Goal: Find specific page/section: Find specific page/section

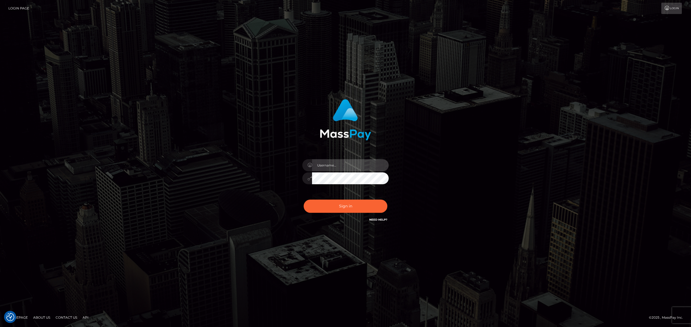
click at [321, 170] on input "text" at bounding box center [350, 165] width 77 height 12
click at [349, 168] on input "text" at bounding box center [350, 165] width 77 height 12
type input "Eric"
click at [350, 206] on button "Sign in" at bounding box center [345, 206] width 84 height 13
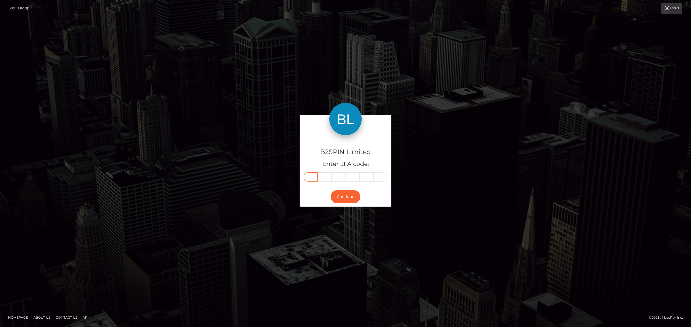
click at [310, 177] on input "text" at bounding box center [310, 177] width 14 height 9
paste input "3"
type input "3"
type input "0"
type input "8"
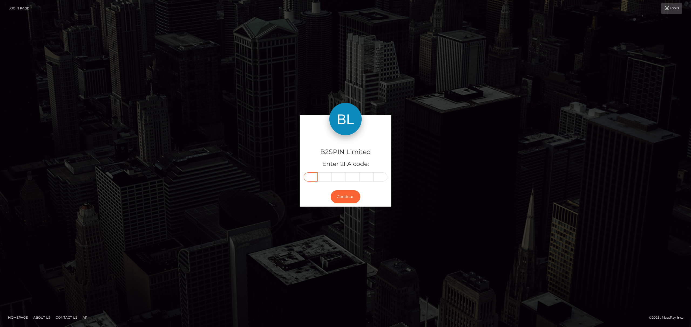
type input "8"
type input "9"
type input "6"
click at [348, 196] on button "Continue" at bounding box center [345, 196] width 30 height 13
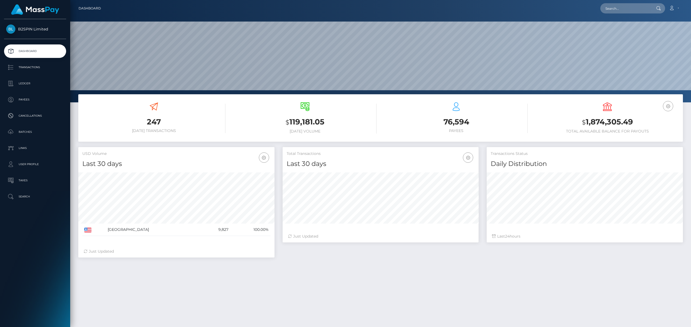
scroll to position [95, 196]
click at [614, 6] on input "text" at bounding box center [625, 8] width 51 height 10
paste input "3247420"
click at [618, 10] on input "3247420" at bounding box center [625, 8] width 51 height 10
paste input "182911368"
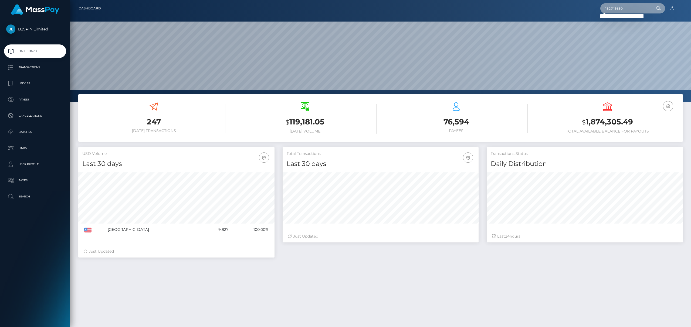
click at [630, 9] on input "1829113680" at bounding box center [625, 8] width 51 height 10
click at [631, 8] on input "1829113680" at bounding box center [625, 8] width 51 height 10
paste input "text"
click at [630, 5] on input "1829113680" at bounding box center [625, 8] width 51 height 10
paste input "devaneyj@yahoo.com"
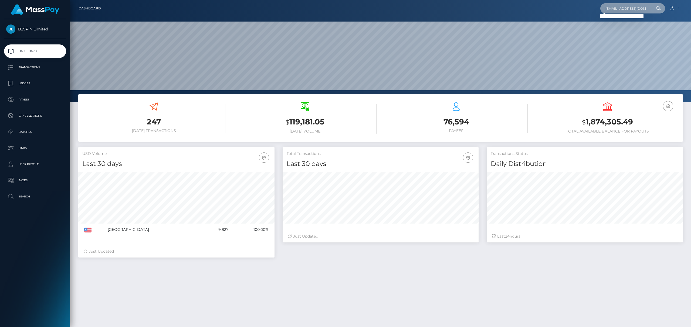
click at [639, 6] on input "devaneyj@yahoo.com" at bounding box center [625, 8] width 51 height 10
paste input "1917625843"
type input "1917625843"
click at [618, 30] on link "PETER DAVID JOHNSON" at bounding box center [635, 28] width 70 height 10
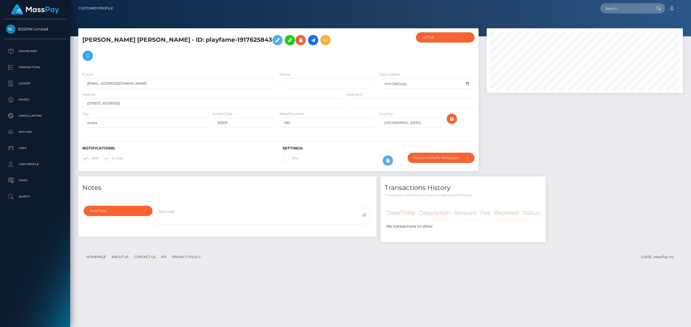
scroll to position [65, 196]
